Goal: Transaction & Acquisition: Purchase product/service

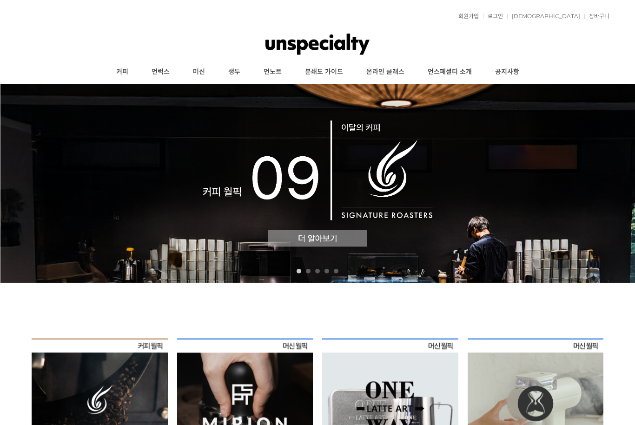
click at [131, 73] on link "커피" at bounding box center [122, 71] width 35 height 23
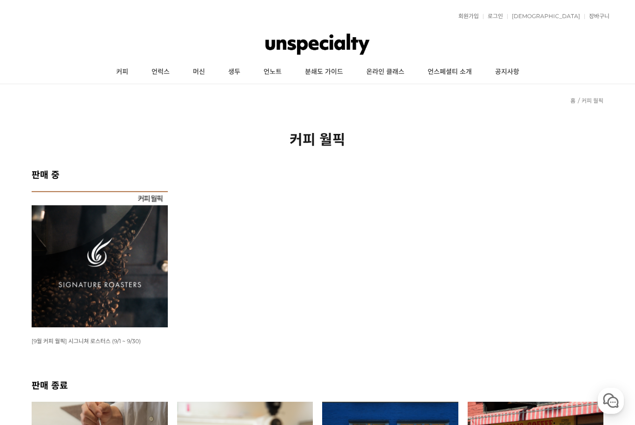
click at [155, 240] on img at bounding box center [100, 259] width 136 height 136
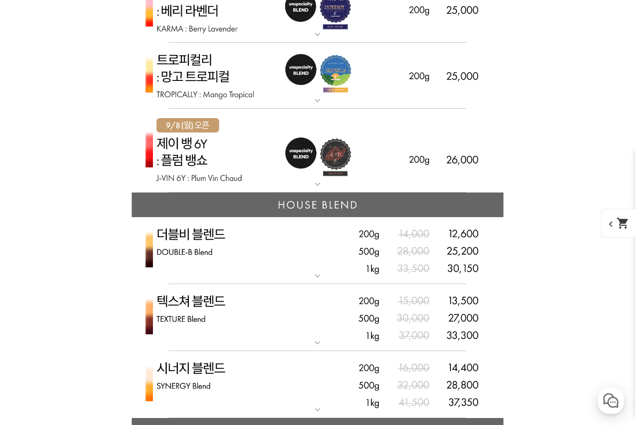
scroll to position [2237, 0]
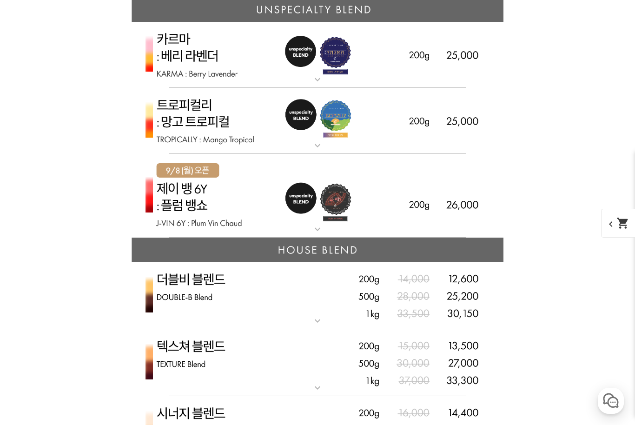
click at [341, 142] on img at bounding box center [318, 121] width 372 height 66
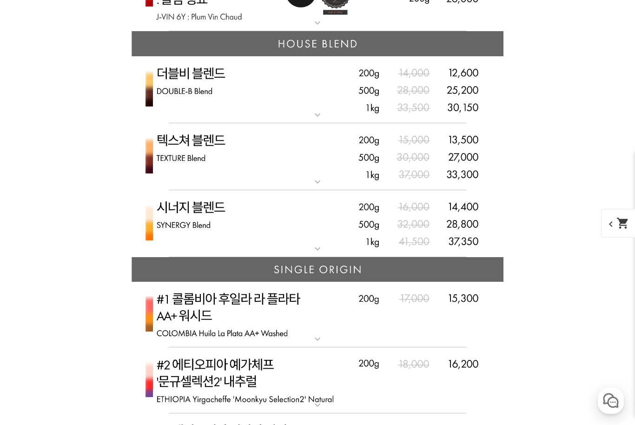
scroll to position [2986, 0]
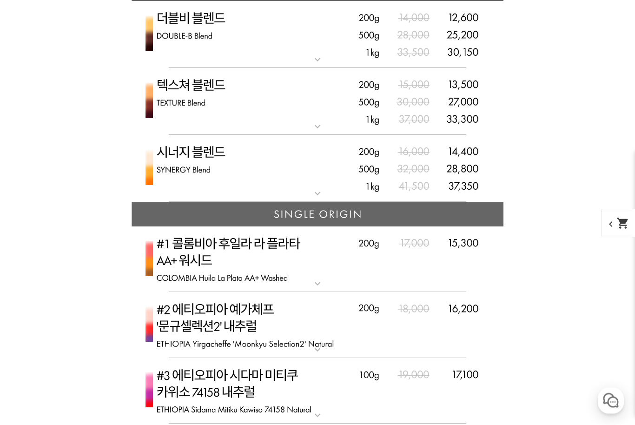
click at [339, 193] on img at bounding box center [318, 168] width 372 height 67
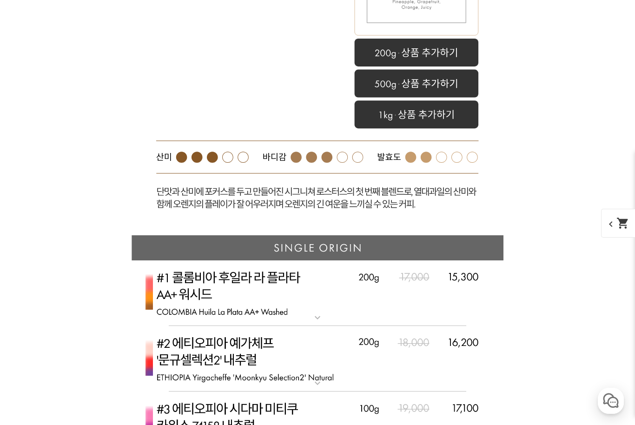
scroll to position [3420, 0]
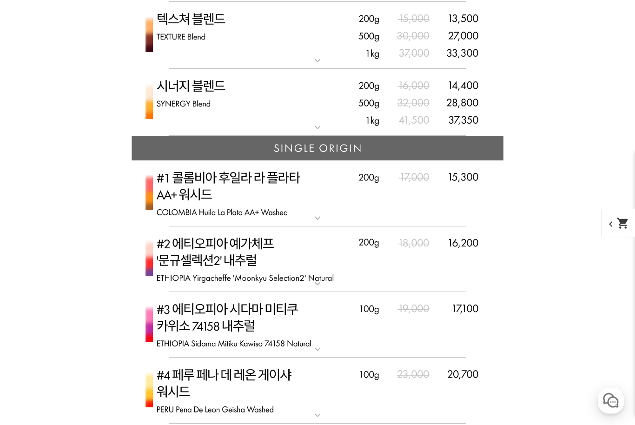
scroll to position [2565, 0]
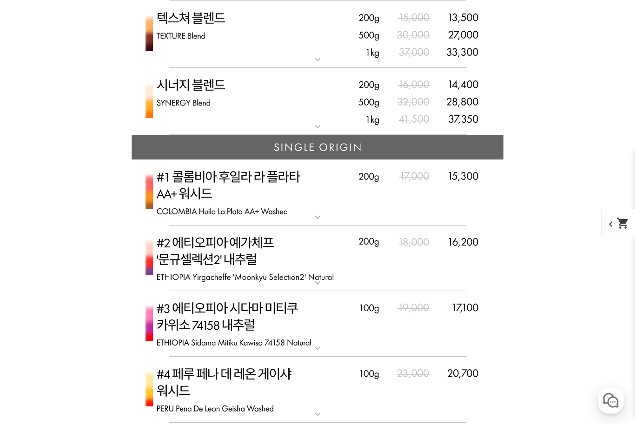
click at [456, 104] on img at bounding box center [318, 101] width 372 height 67
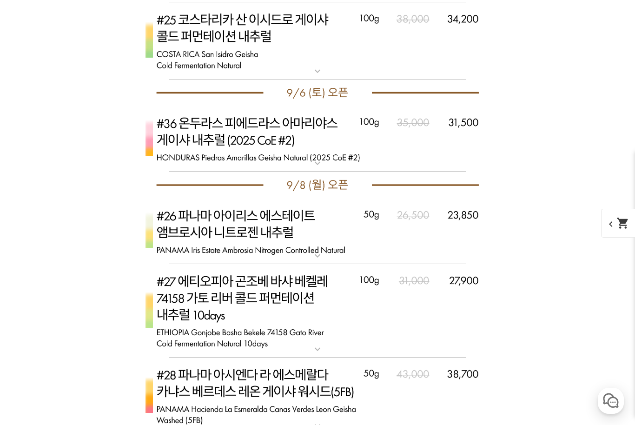
scroll to position [4495, 0]
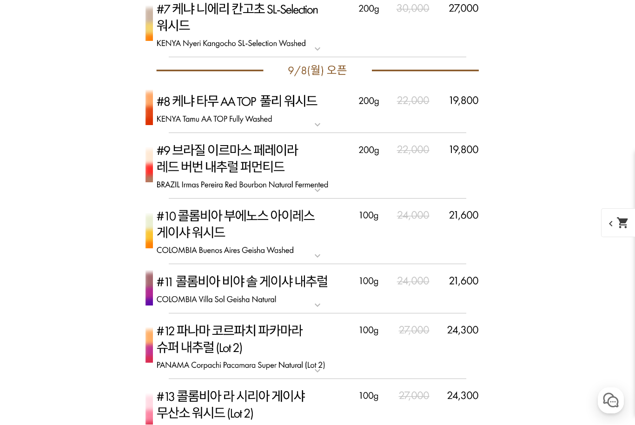
scroll to position [1757, 0]
